Goal: Information Seeking & Learning: Learn about a topic

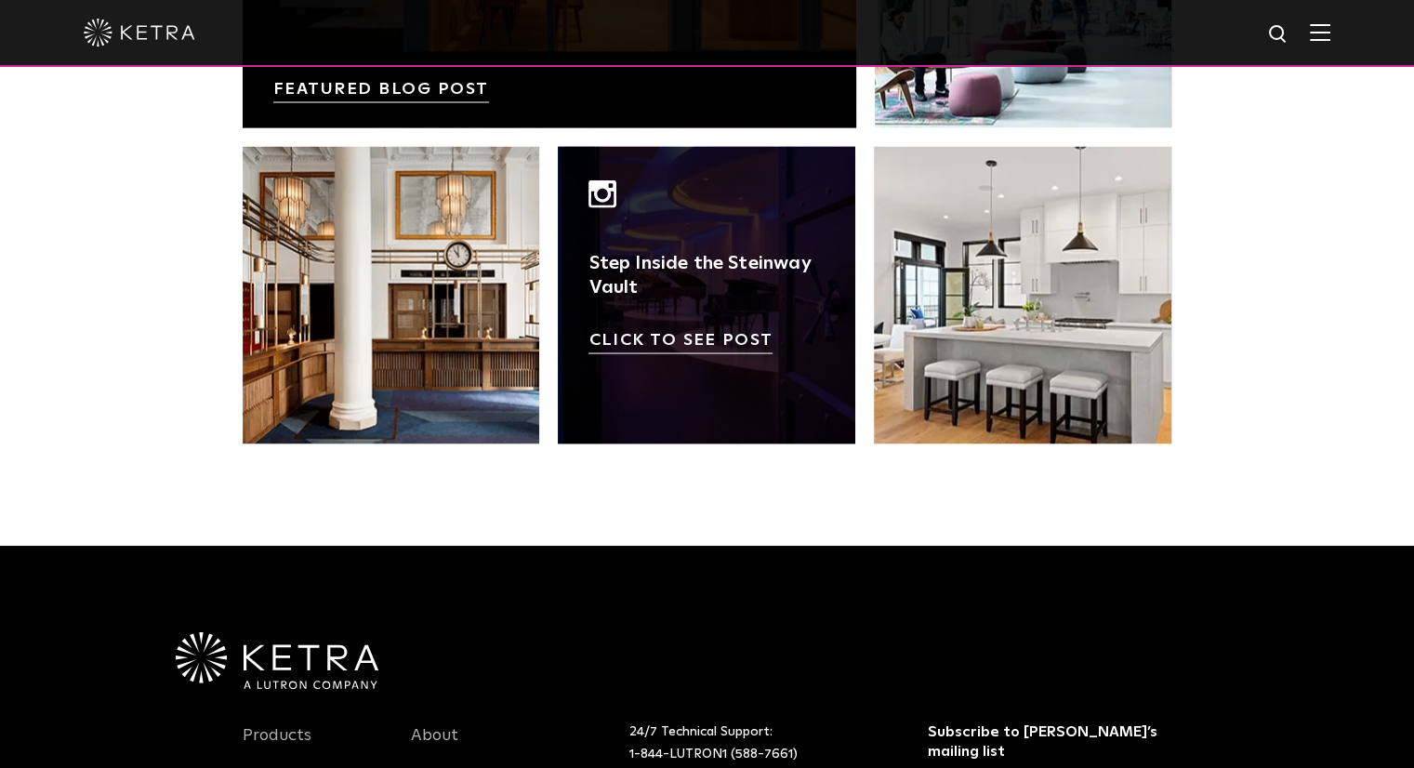
scroll to position [3907, 0]
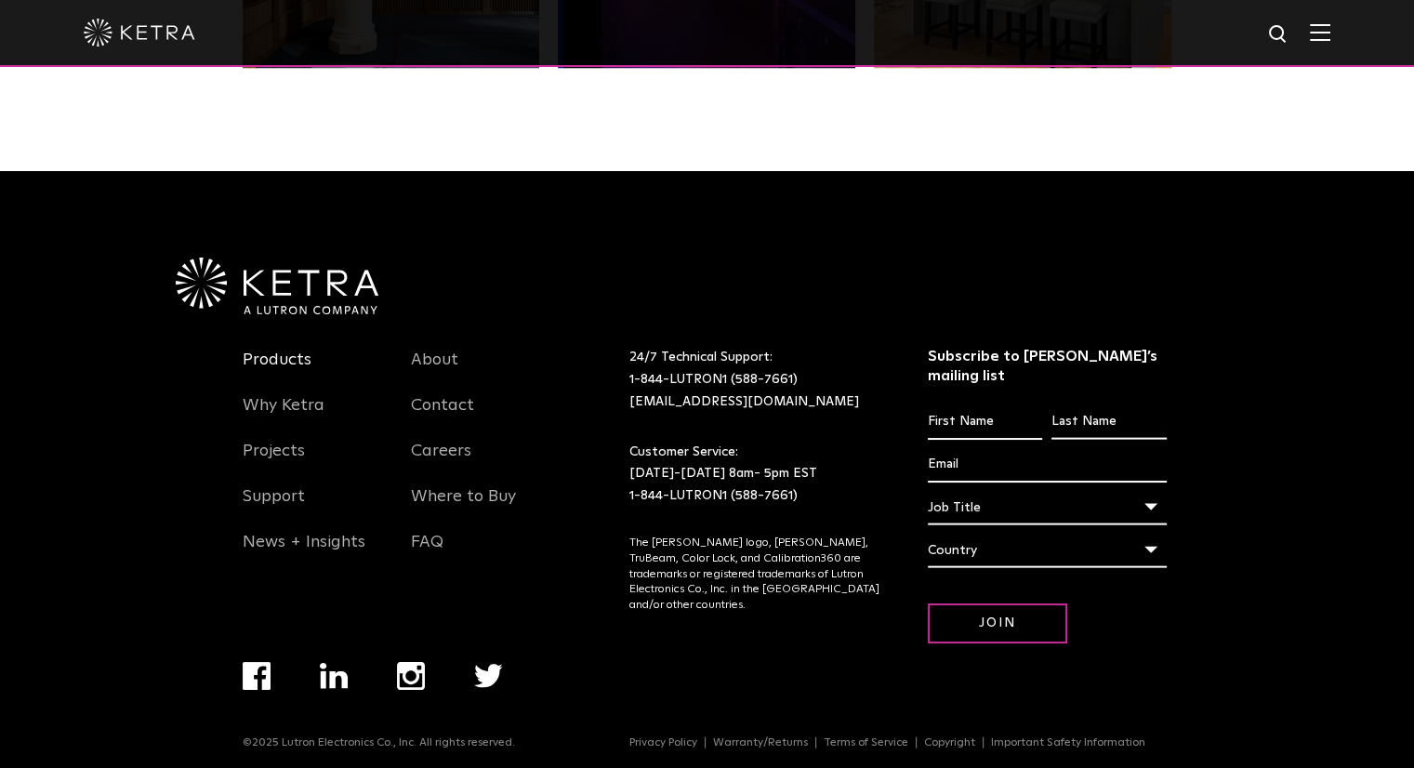
click at [289, 358] on link "Products" at bounding box center [277, 371] width 69 height 43
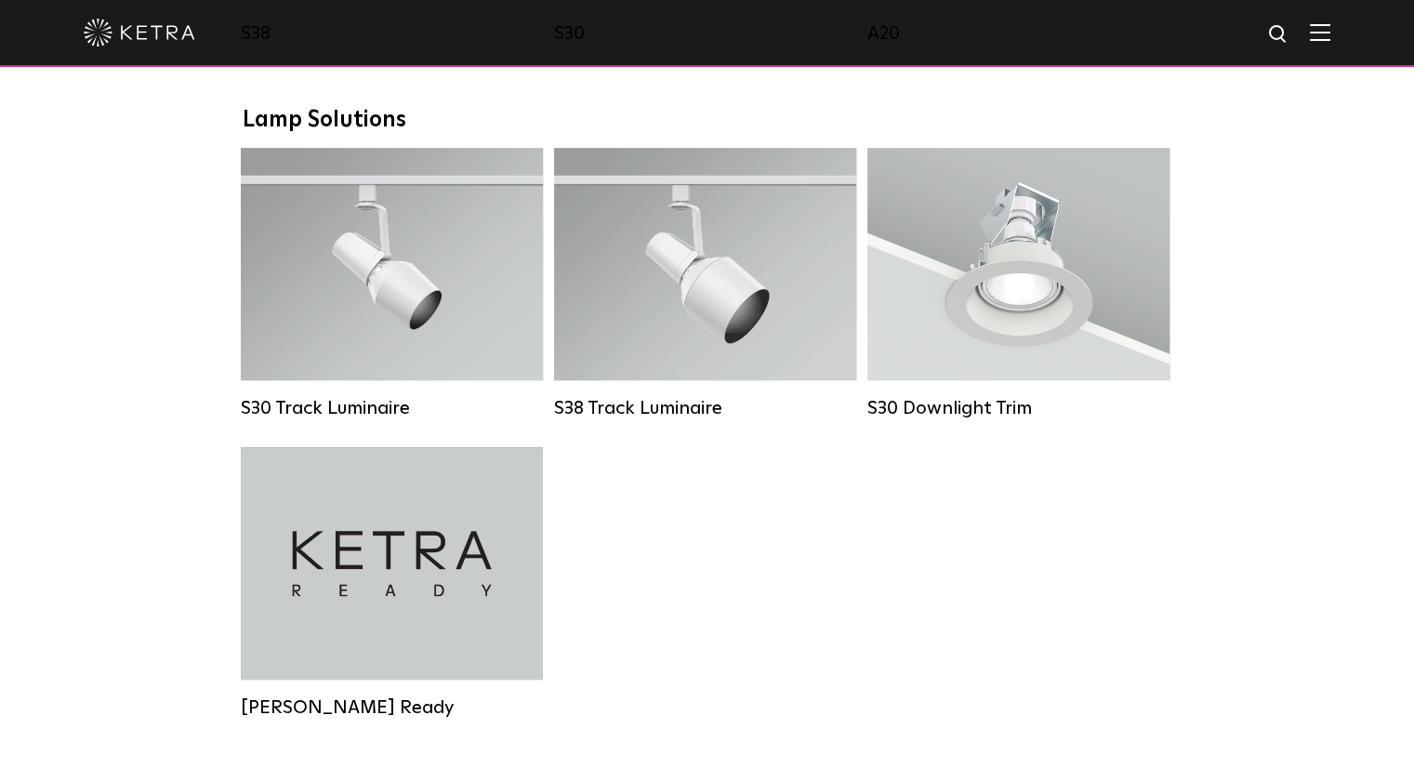
scroll to position [1673, 0]
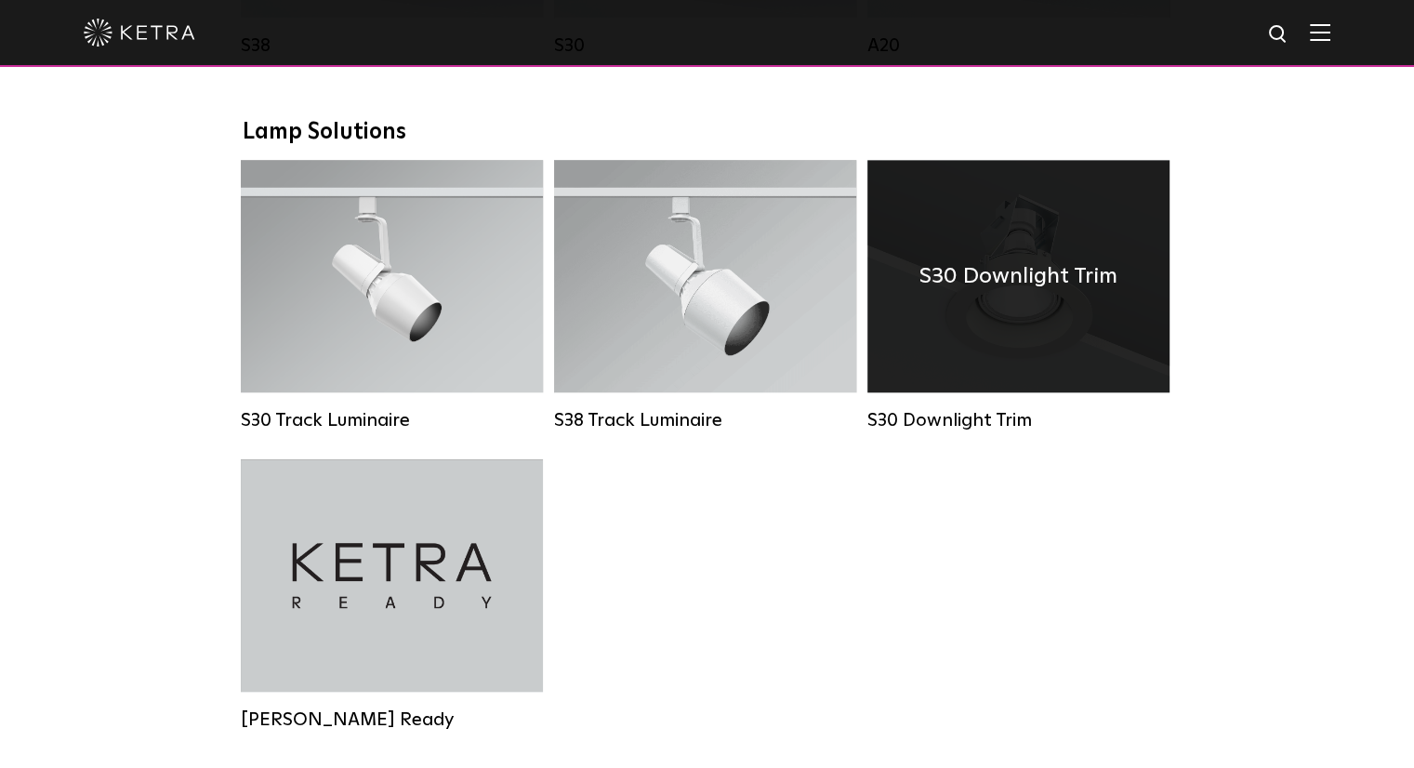
click at [1027, 350] on div "S30 Downlight Trim" at bounding box center [1018, 276] width 302 height 232
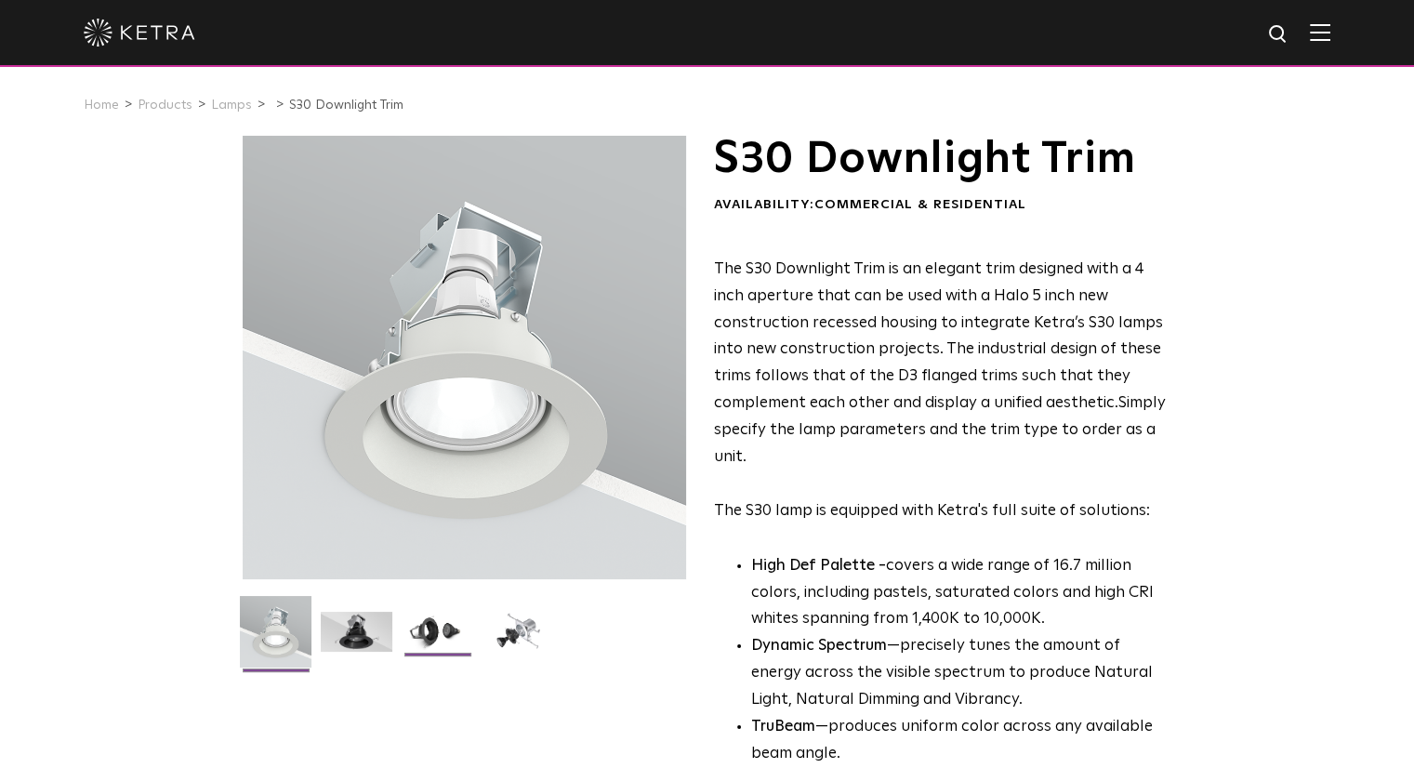
click at [427, 637] on img at bounding box center [438, 639] width 72 height 54
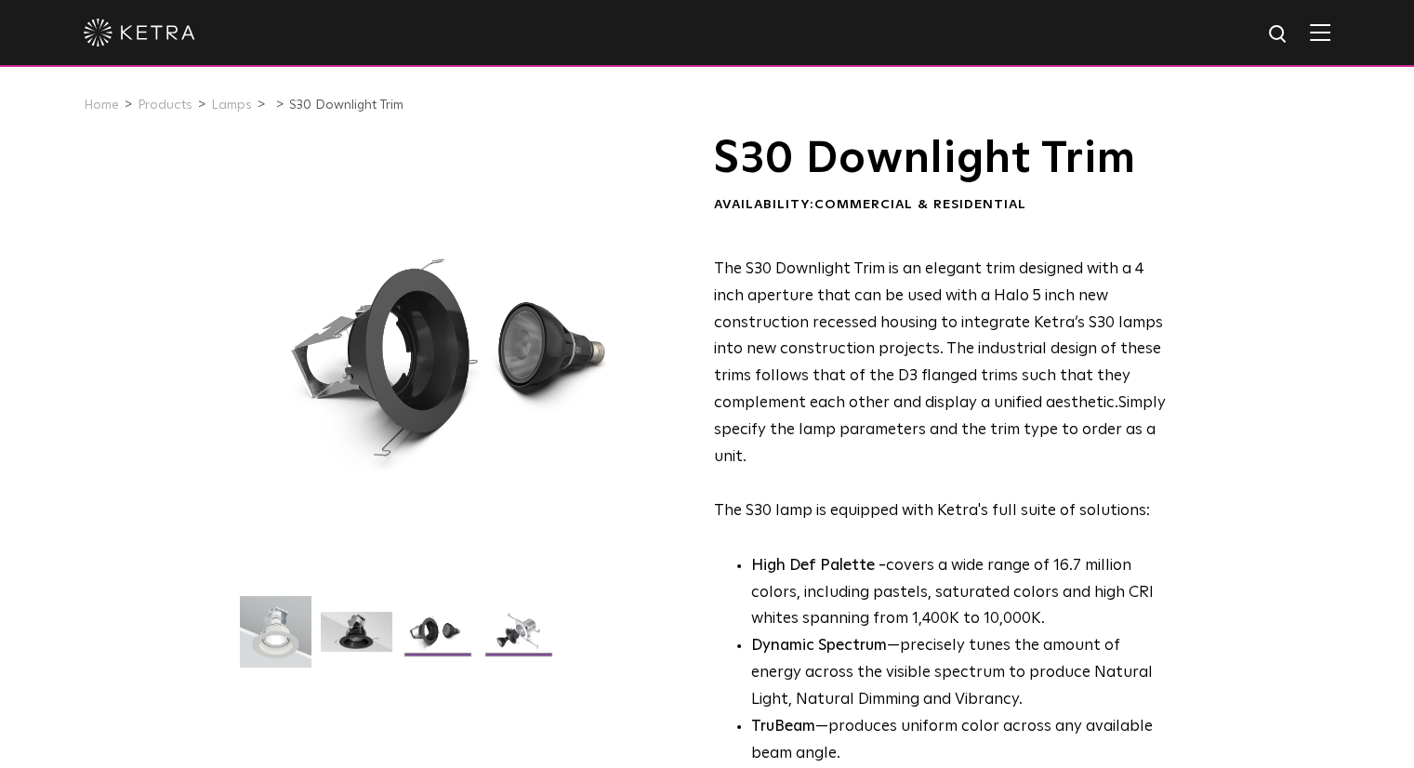
click at [487, 632] on img at bounding box center [518, 639] width 72 height 54
